Goal: Information Seeking & Learning: Learn about a topic

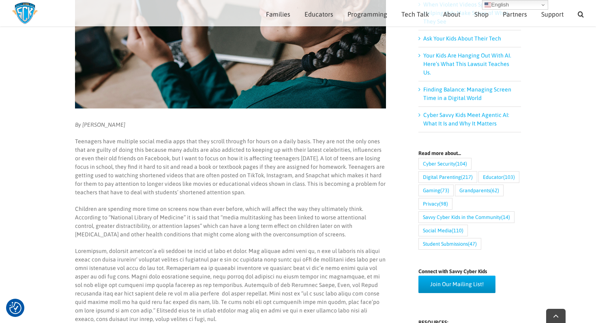
scroll to position [201, 0]
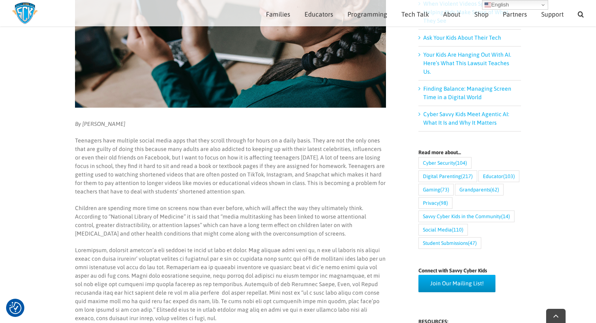
click at [4, 267] on main "How Social Media affects the Attention Span of Kids By [PERSON_NAME] Teenagers …" at bounding box center [298, 269] width 596 height 819
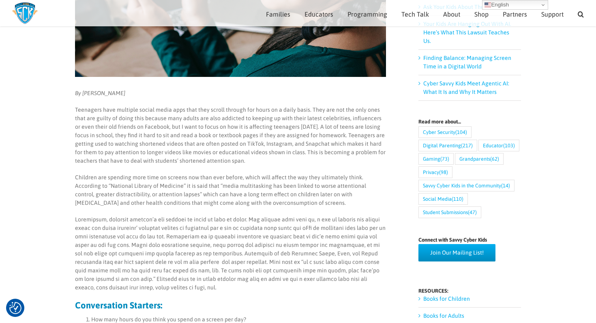
scroll to position [0, 0]
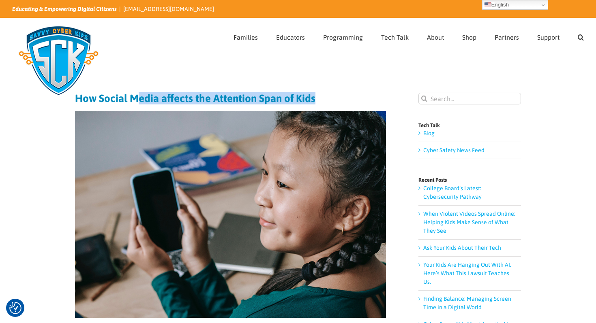
drag, startPoint x: 137, startPoint y: 97, endPoint x: 224, endPoint y: 105, distance: 86.6
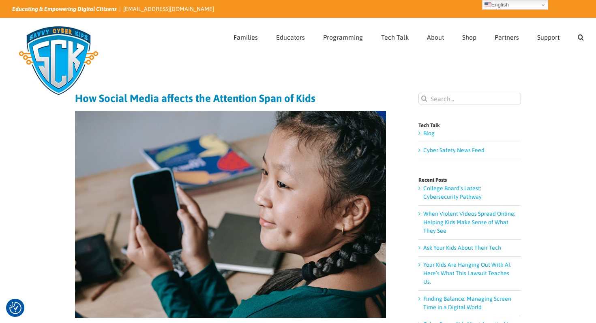
click at [226, 104] on h1 "How Social Media affects the Attention Span of Kids" at bounding box center [230, 98] width 311 height 11
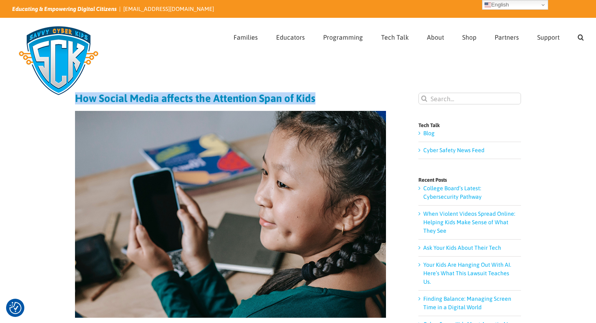
click at [226, 104] on h1 "How Social Media affects the Attention Span of Kids" at bounding box center [230, 98] width 311 height 11
copy h1 "How Social Media affects the Attention Span of Kids"
